Goal: Task Accomplishment & Management: Use online tool/utility

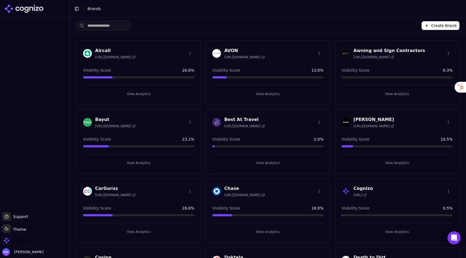
click at [25, 239] on span "Cognizo" at bounding box center [21, 240] width 14 height 5
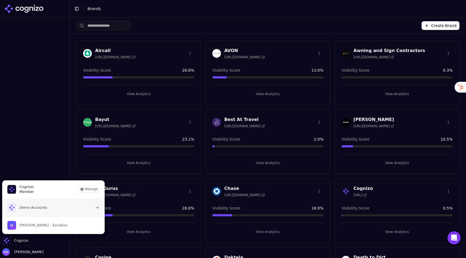
click at [38, 208] on span "Demo Accounts" at bounding box center [33, 207] width 28 height 5
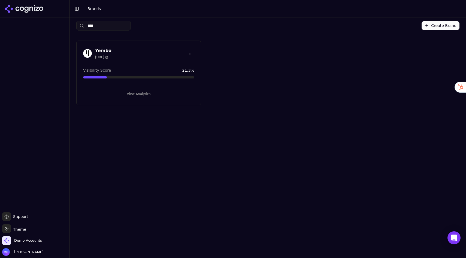
type input "****"
click at [129, 90] on button "View Analytics" at bounding box center [138, 94] width 111 height 9
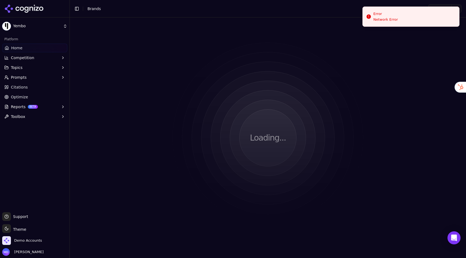
click at [29, 99] on link "Optimize" at bounding box center [34, 97] width 65 height 9
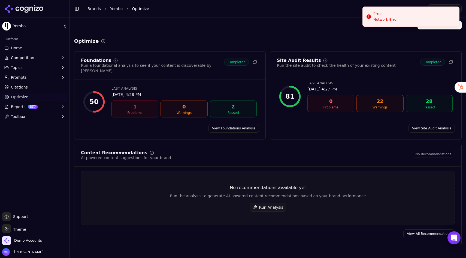
click at [279, 203] on button "Run Analysis" at bounding box center [268, 207] width 37 height 9
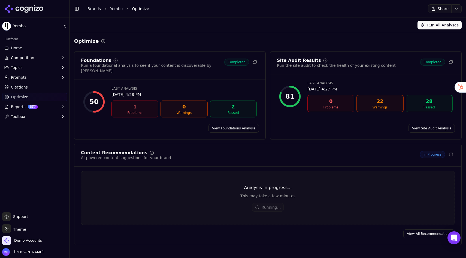
click at [30, 46] on link "Home" at bounding box center [34, 48] width 65 height 9
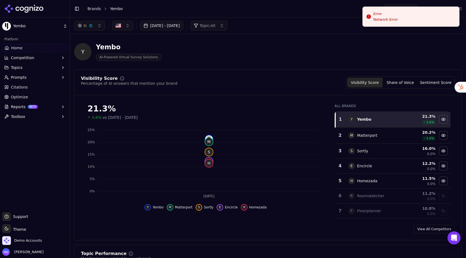
click at [38, 78] on button "Prompts" at bounding box center [34, 77] width 65 height 9
click at [31, 86] on span "Active" at bounding box center [34, 85] width 47 height 5
